Goal: Task Accomplishment & Management: Use online tool/utility

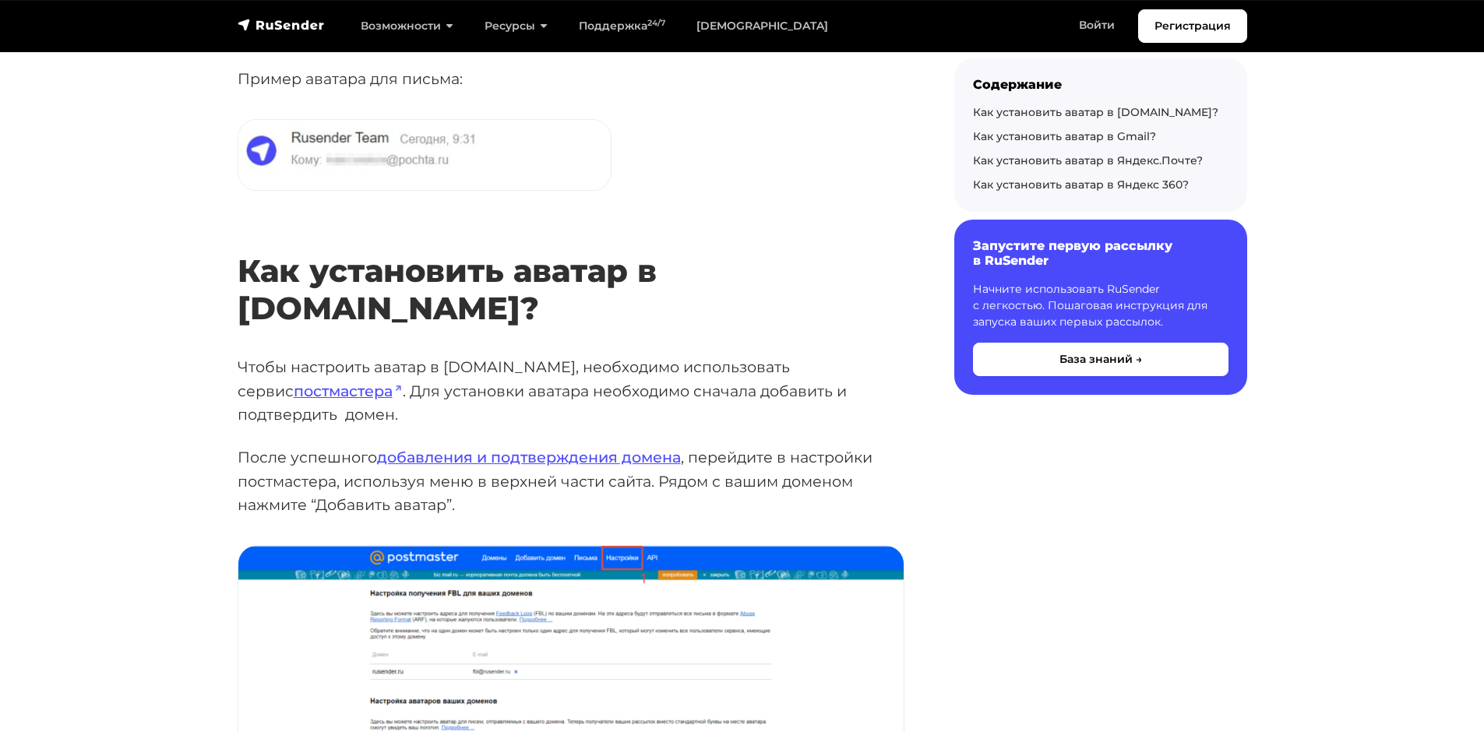
scroll to position [390, 0]
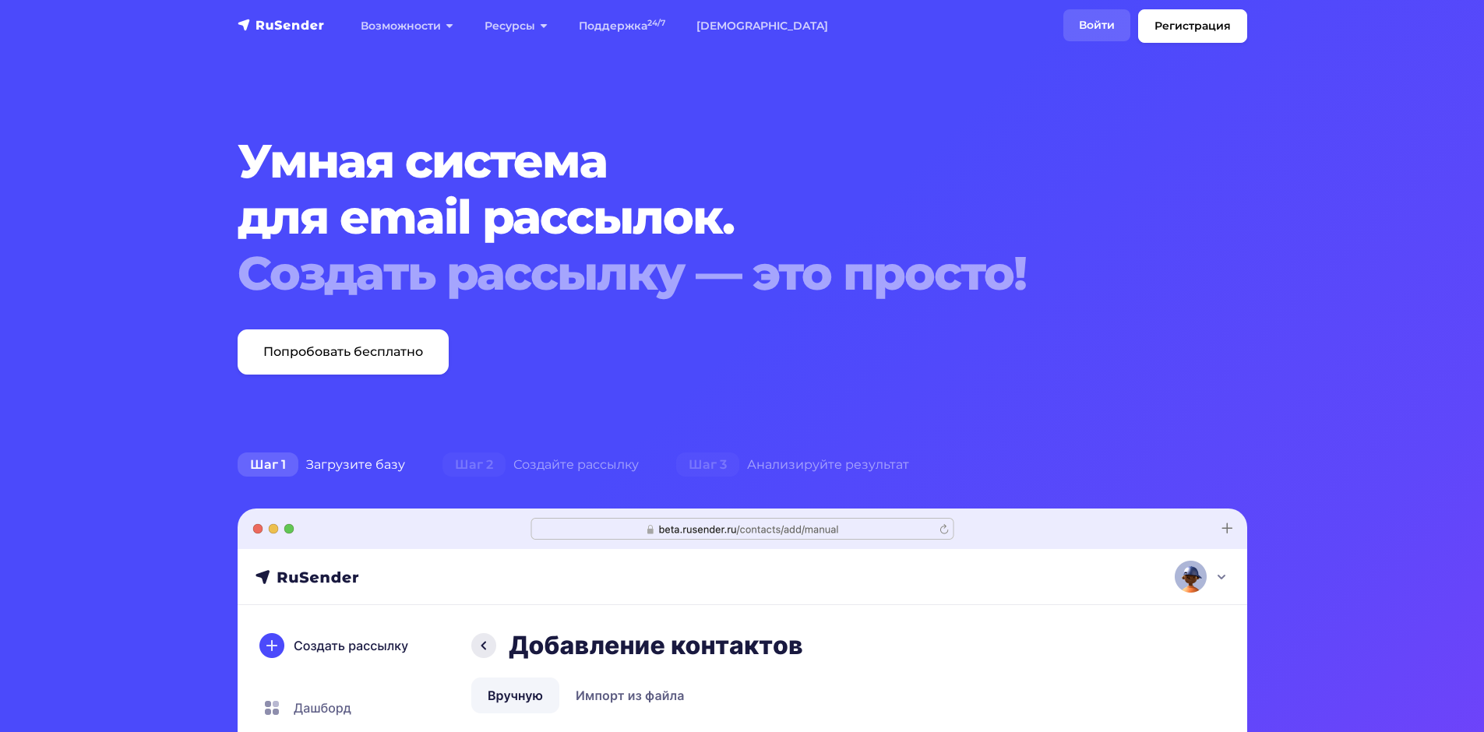
click at [1100, 20] on link "Войти" at bounding box center [1096, 25] width 67 height 32
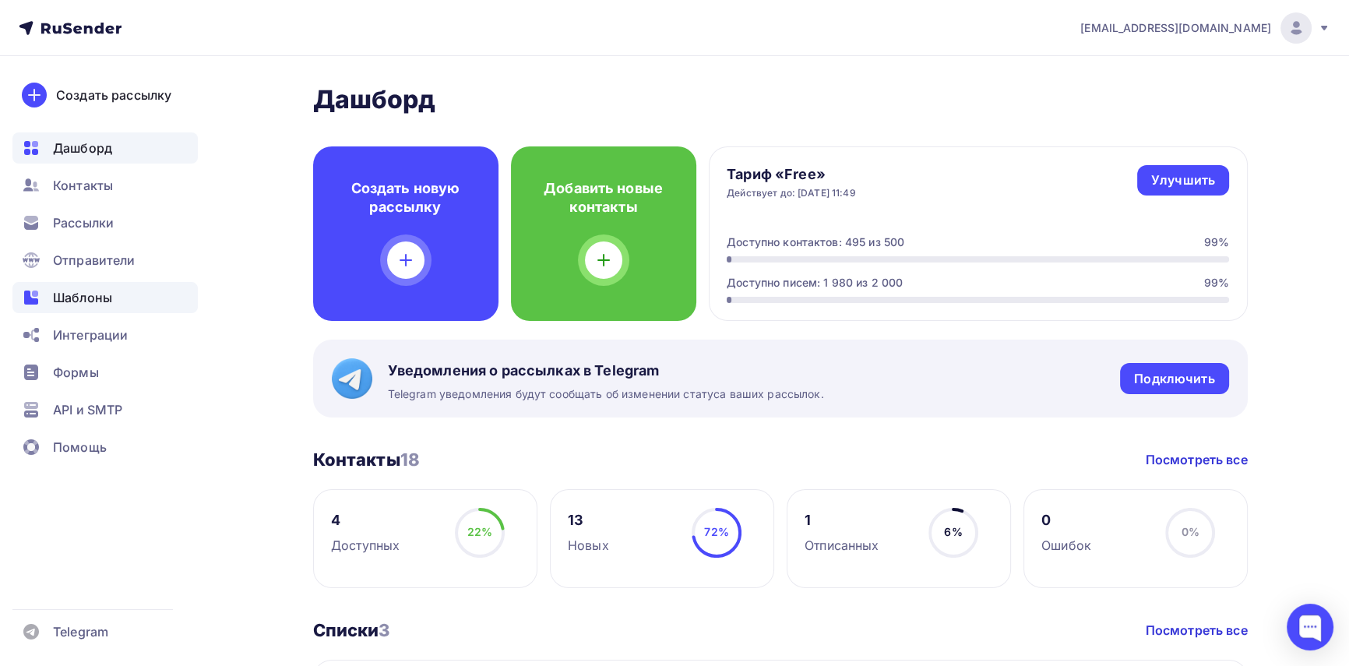
click at [79, 299] on span "Шаблоны" at bounding box center [82, 297] width 59 height 19
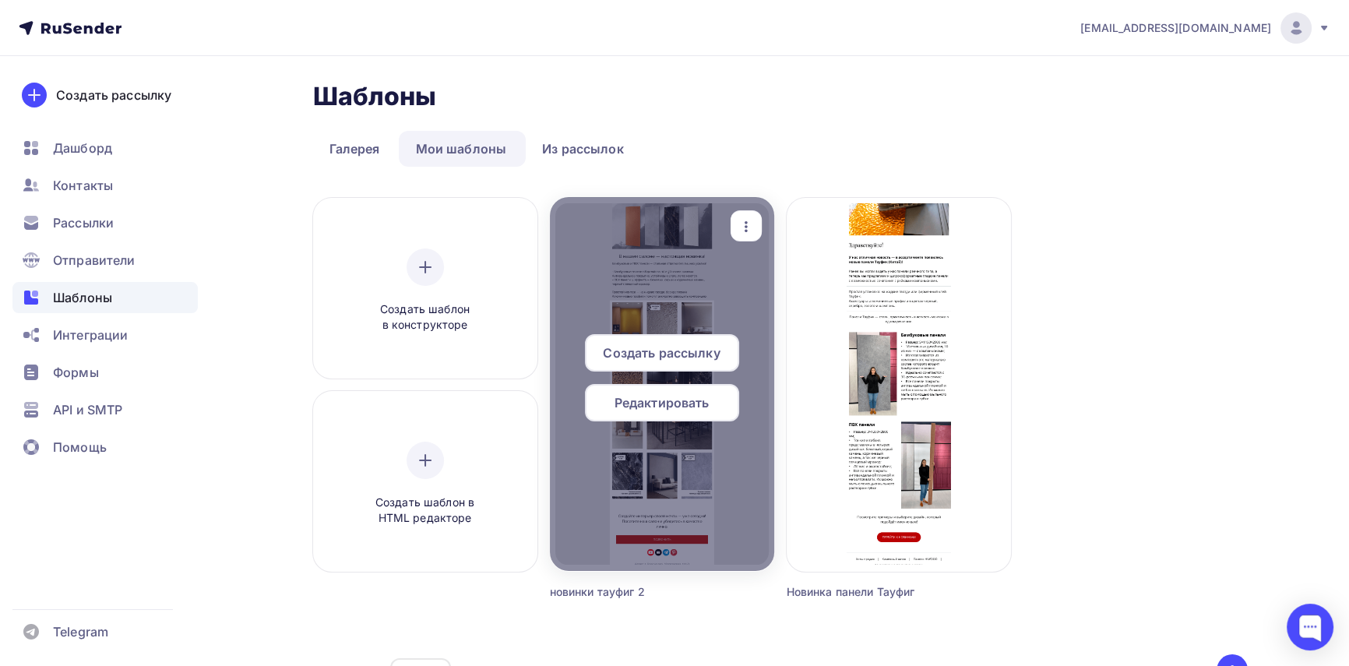
click at [706, 403] on span "Редактировать" at bounding box center [662, 402] width 95 height 19
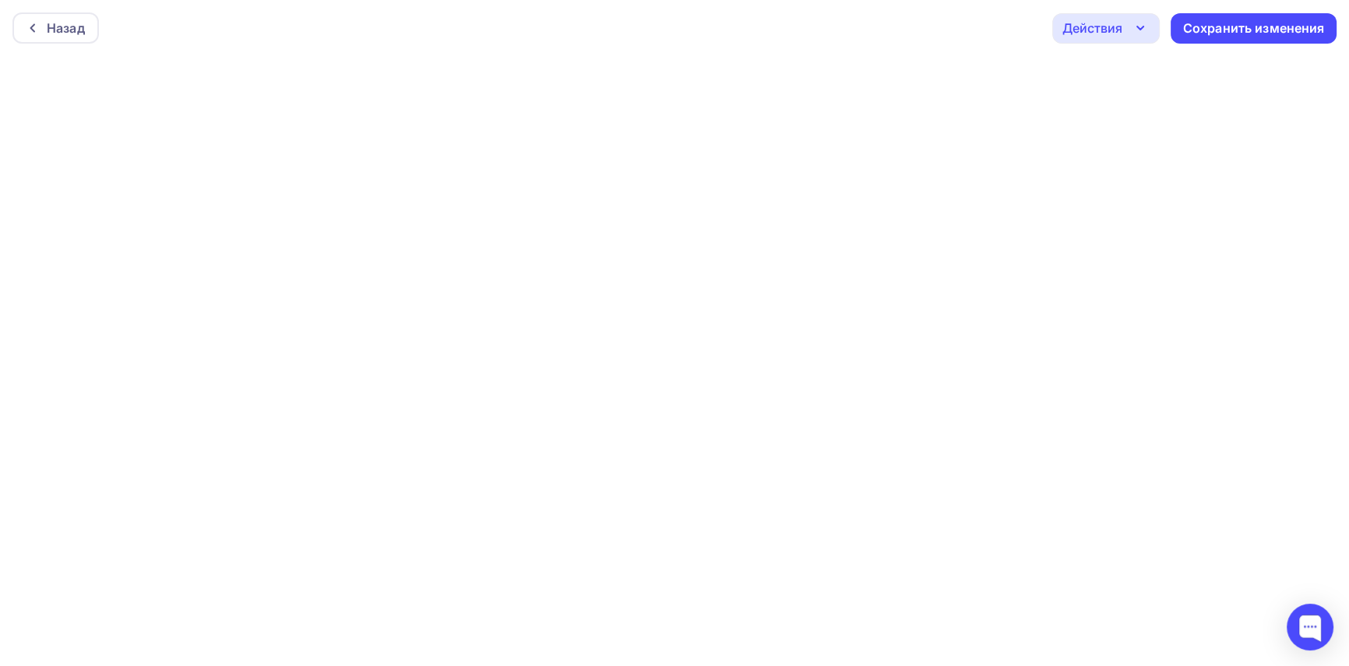
click at [1141, 16] on div "Действия" at bounding box center [1107, 28] width 108 height 30
click at [1263, 25] on div "Сохранить изменения" at bounding box center [1254, 28] width 142 height 18
